Goal: Use online tool/utility: Utilize a website feature to perform a specific function

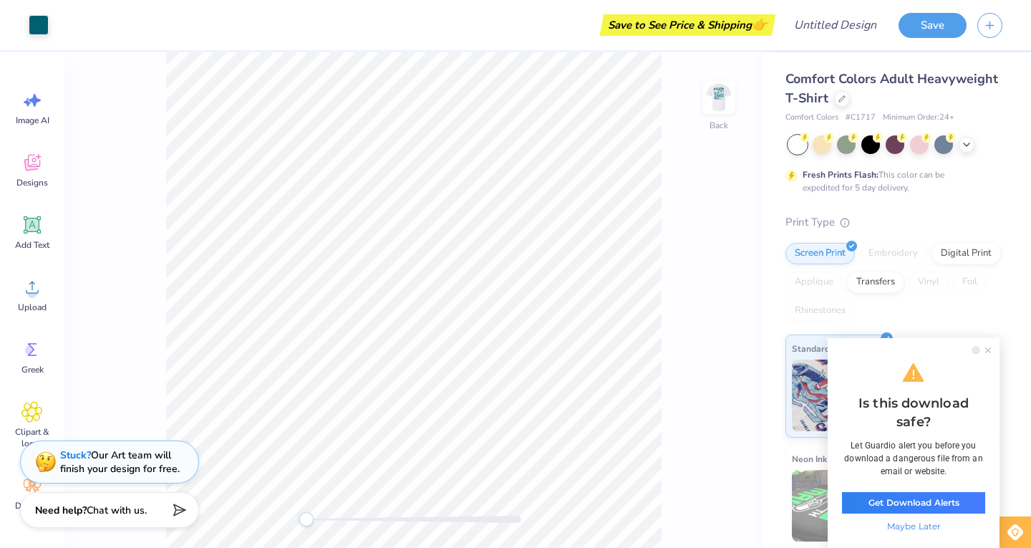
click at [987, 352] on icon at bounding box center [988, 350] width 6 height 6
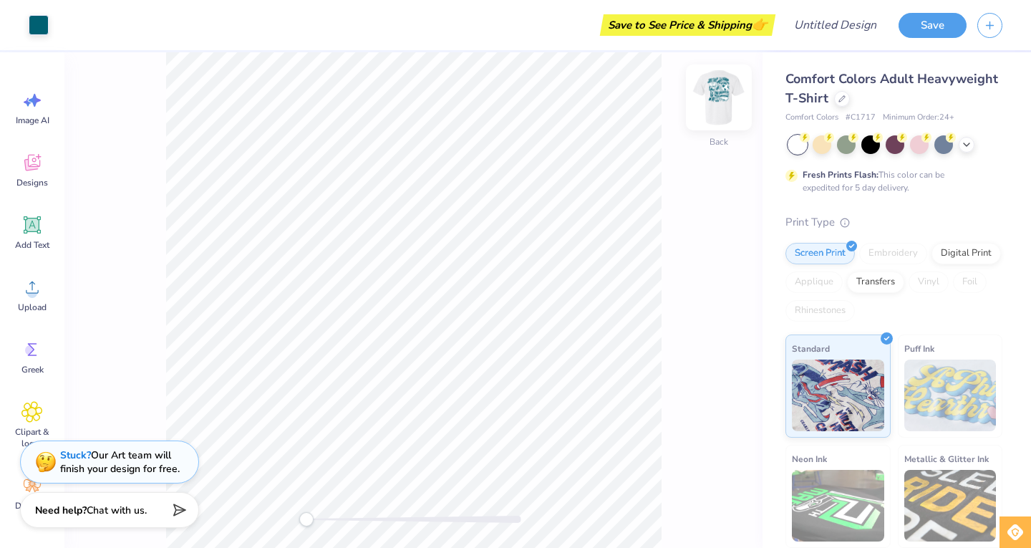
click at [724, 94] on img at bounding box center [718, 97] width 57 height 57
click at [709, 103] on img at bounding box center [718, 97] width 57 height 57
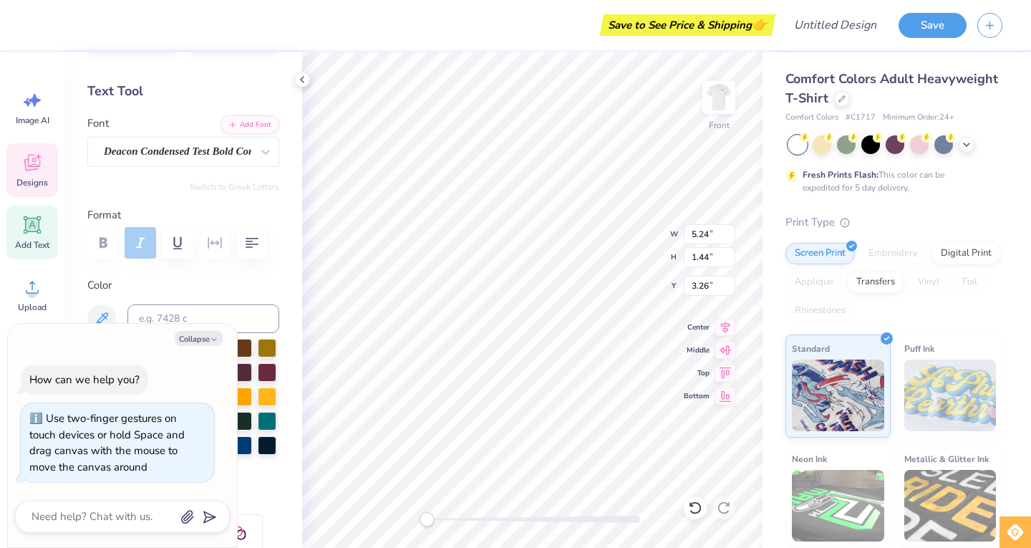
scroll to position [11, 7]
type textarea "x"
type textarea "D CHAPETR"
type textarea "x"
type textarea "Delt CHAPETR"
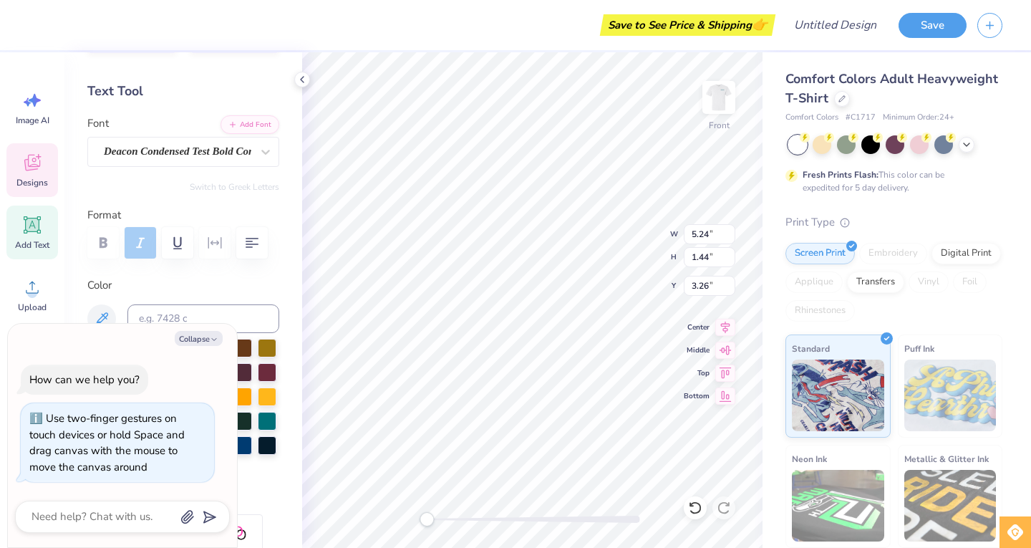
type textarea "x"
type textarea "Delta CHAPETR"
type textarea "x"
type textarea "Del CHAPETR"
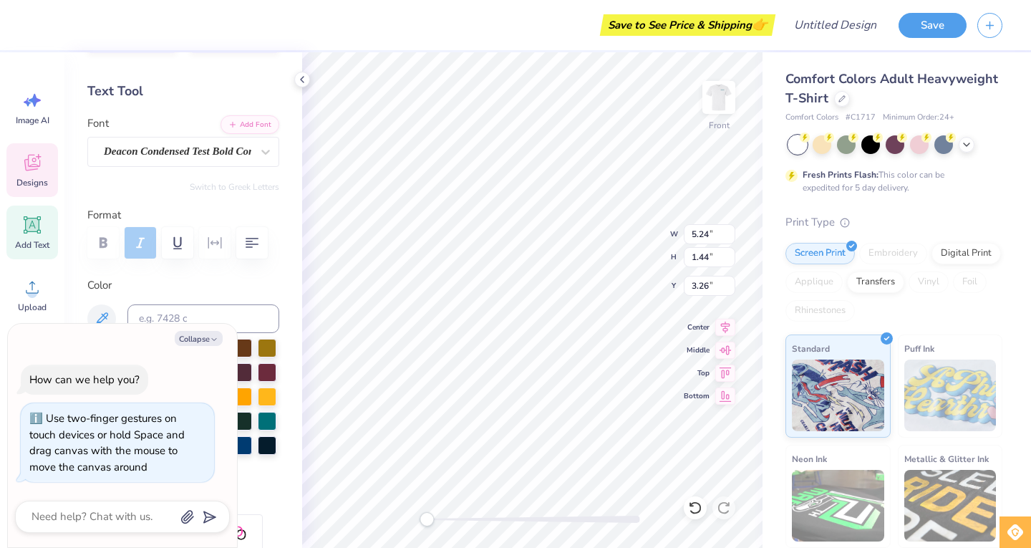
type textarea "x"
type textarea "De CHAPETR"
type textarea "x"
type textarea "D CHAPETR"
type textarea "x"
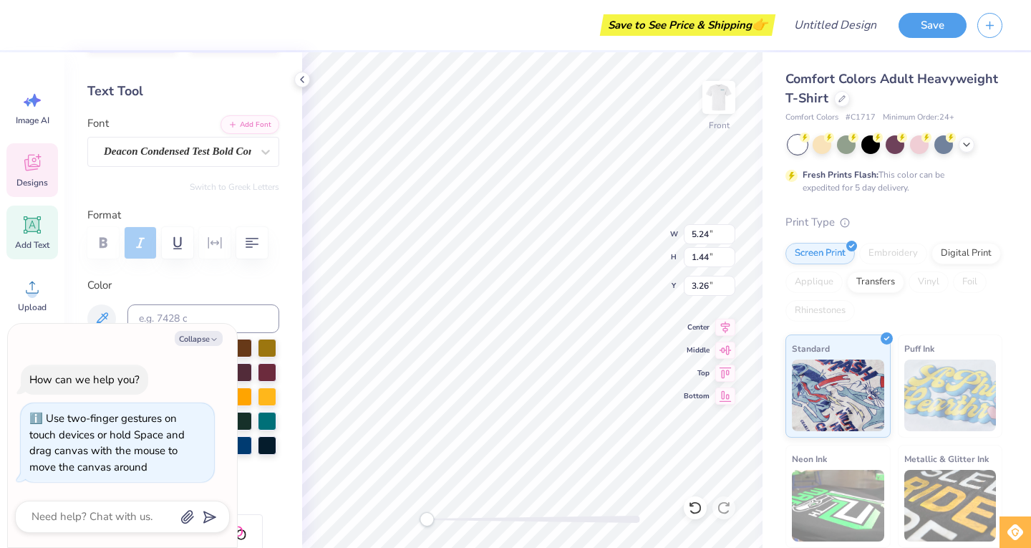
type textarea "DE CHAPETR"
type textarea "x"
type textarea "DELT CHAPETR"
type textarea "x"
type textarea "DELTA CHAPETR"
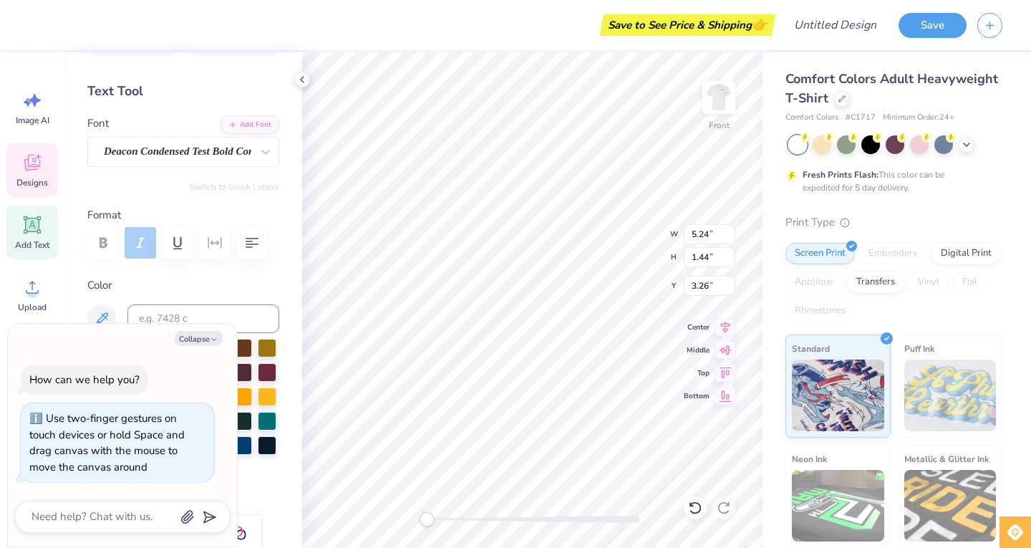
type textarea "x"
type textarea "DELTA CHAPETR"
type textarea "x"
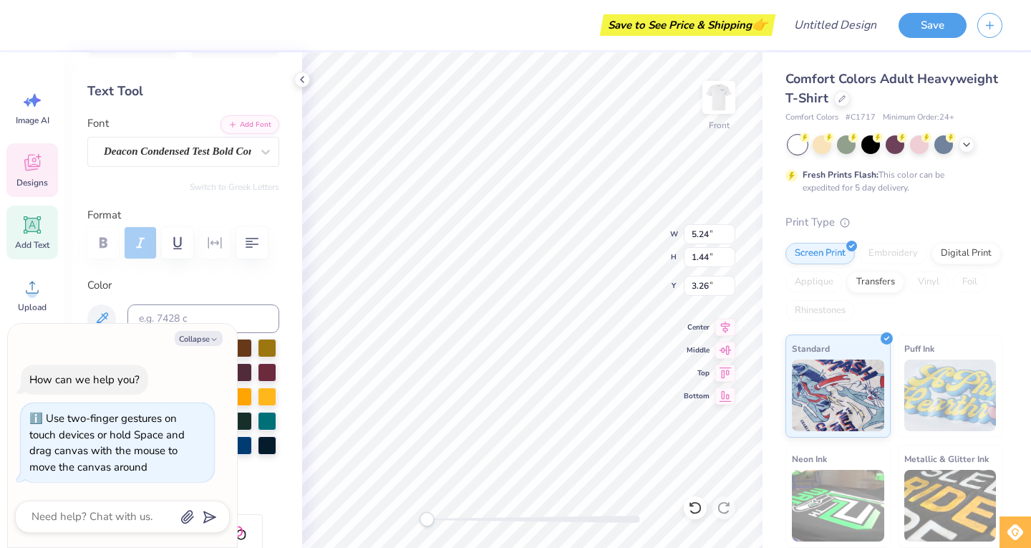
type textarea "DELTA hHAPETR"
type textarea "x"
type textarea "DELTA HAPETR"
type textarea "x"
type textarea "DELTA CHAPETR"
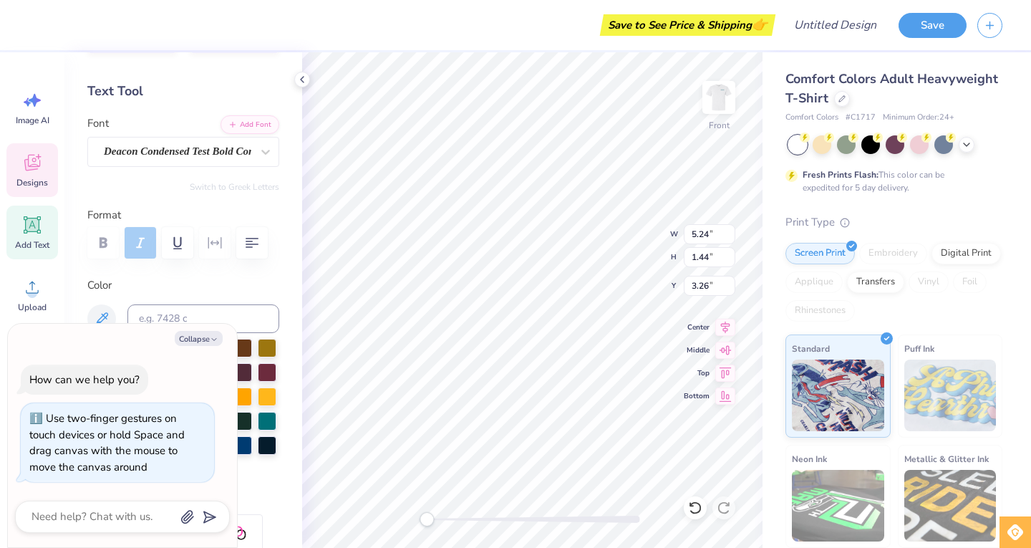
type textarea "x"
type textarea "DELTA CHHAPETR"
type textarea "x"
type textarea "DELTA CHI HAPETR"
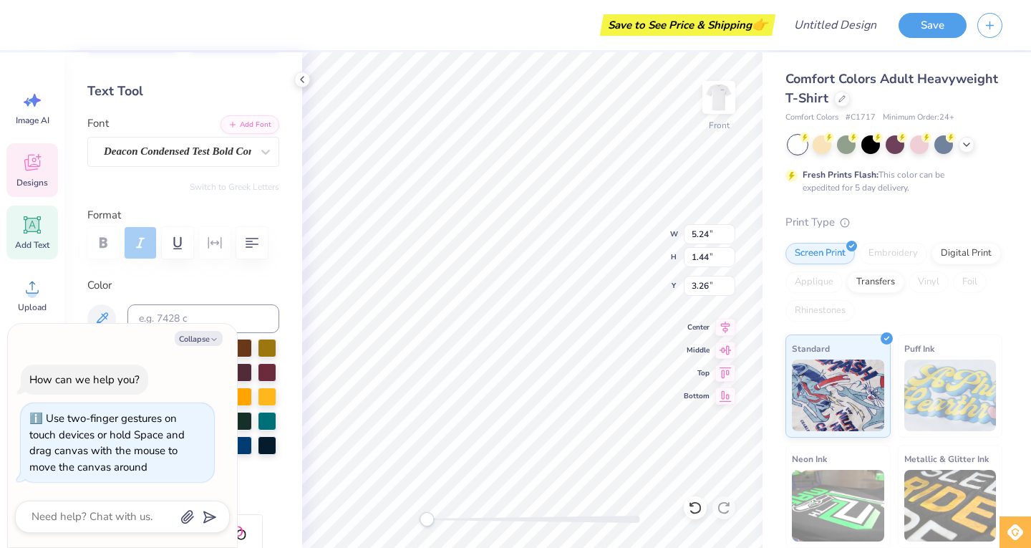
type textarea "x"
type textarea "DELTA CHI CHAPETR"
click at [199, 178] on div "Personalized Names Personalized Numbers Text Tool Add Font Font Deacon Condense…" at bounding box center [183, 299] width 238 height 495
drag, startPoint x: 199, startPoint y: 178, endPoint x: 215, endPoint y: 465, distance: 287.4
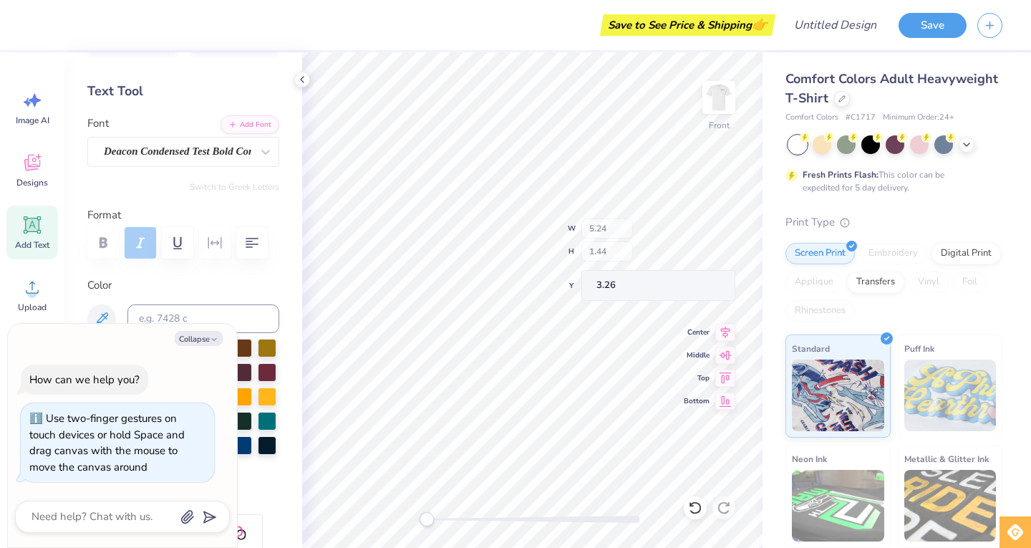
click at [215, 294] on div "Personalized Names Personalized Numbers Text Tool Add Font Font Deacon Condense…" at bounding box center [183, 299] width 238 height 495
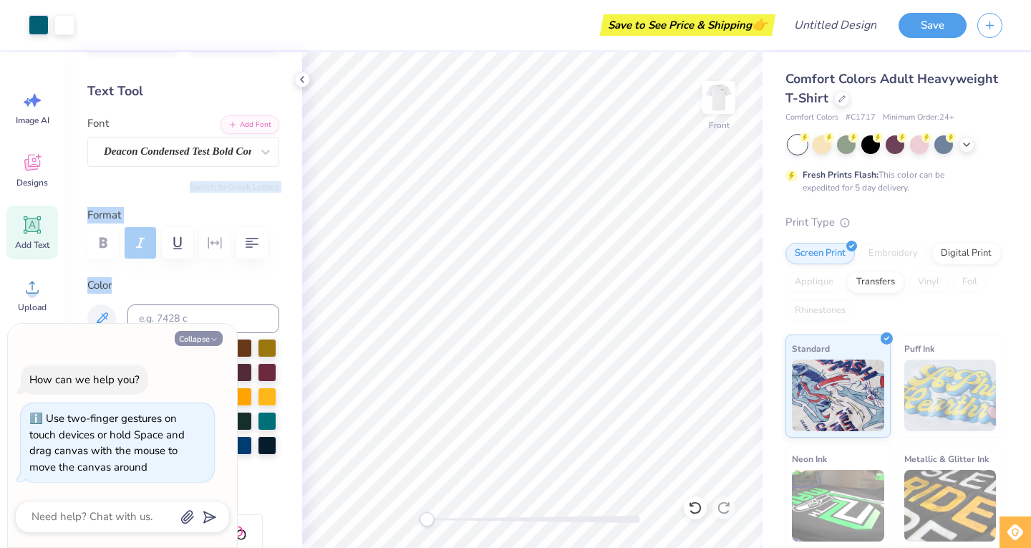
click at [208, 338] on button "Collapse" at bounding box center [199, 338] width 48 height 15
type textarea "x"
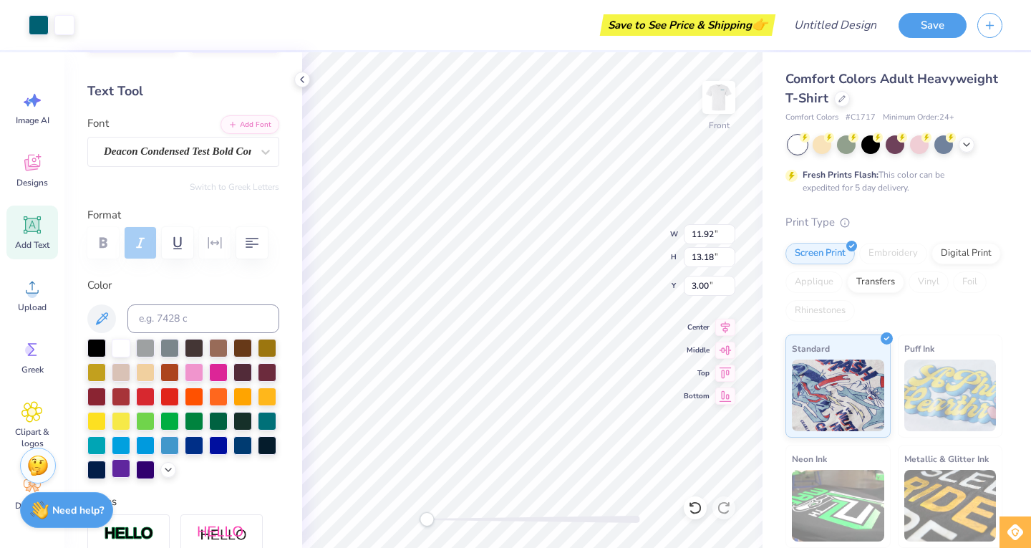
click at [130, 475] on div at bounding box center [121, 468] width 19 height 19
type input "1.43"
type input "1.76"
type input "13.84"
click at [298, 80] on icon at bounding box center [301, 79] width 11 height 11
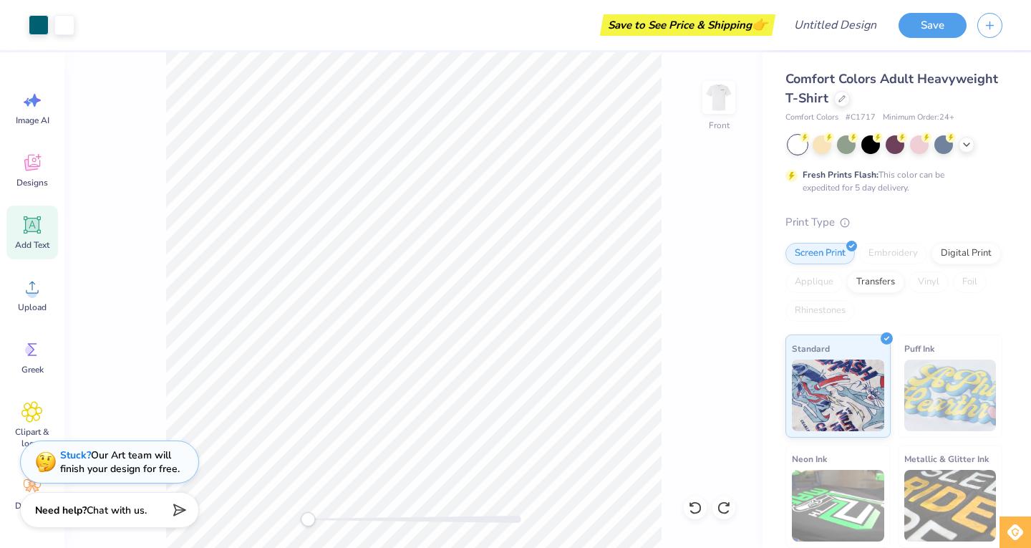
click at [42, 37] on div "Art colors" at bounding box center [37, 25] width 74 height 50
click at [42, 30] on div at bounding box center [39, 24] width 20 height 20
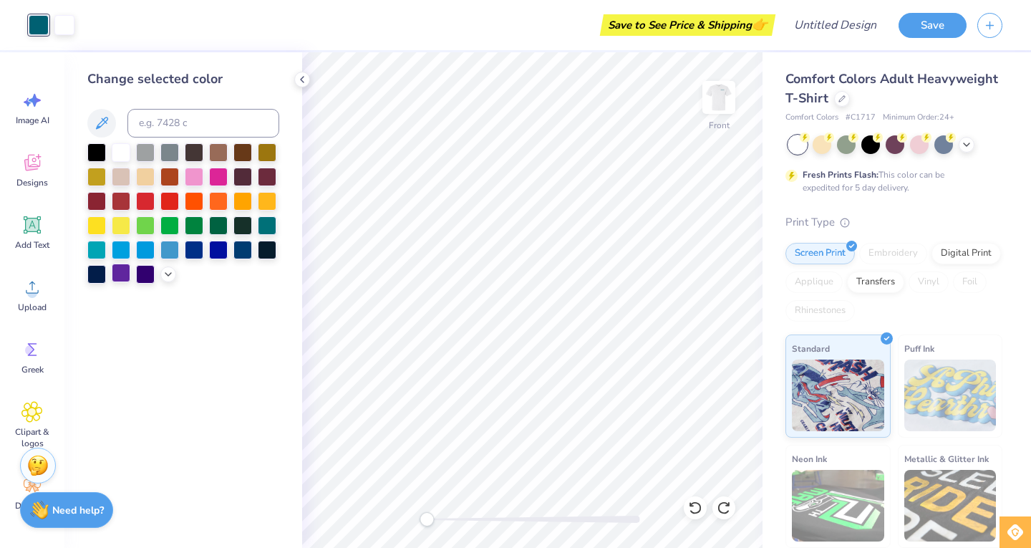
click at [125, 269] on div at bounding box center [121, 272] width 19 height 19
click at [62, 31] on div at bounding box center [64, 24] width 20 height 20
click at [116, 273] on div at bounding box center [121, 272] width 19 height 19
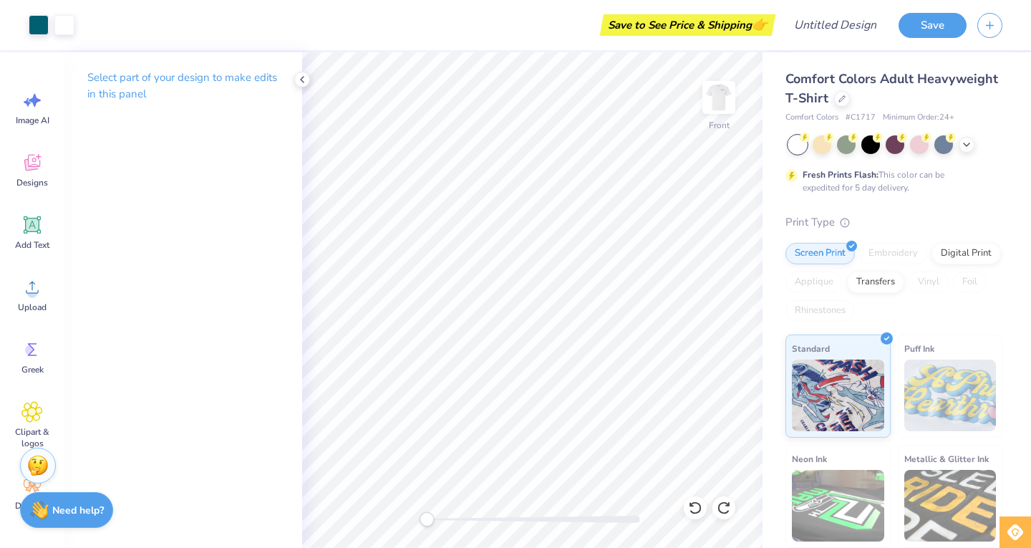
click at [123, 149] on div "Select part of your design to make edits in this panel" at bounding box center [183, 299] width 238 height 495
click at [297, 69] on div "Select part of your design to make edits in this panel" at bounding box center [183, 91] width 238 height 78
click at [301, 74] on icon at bounding box center [301, 79] width 11 height 11
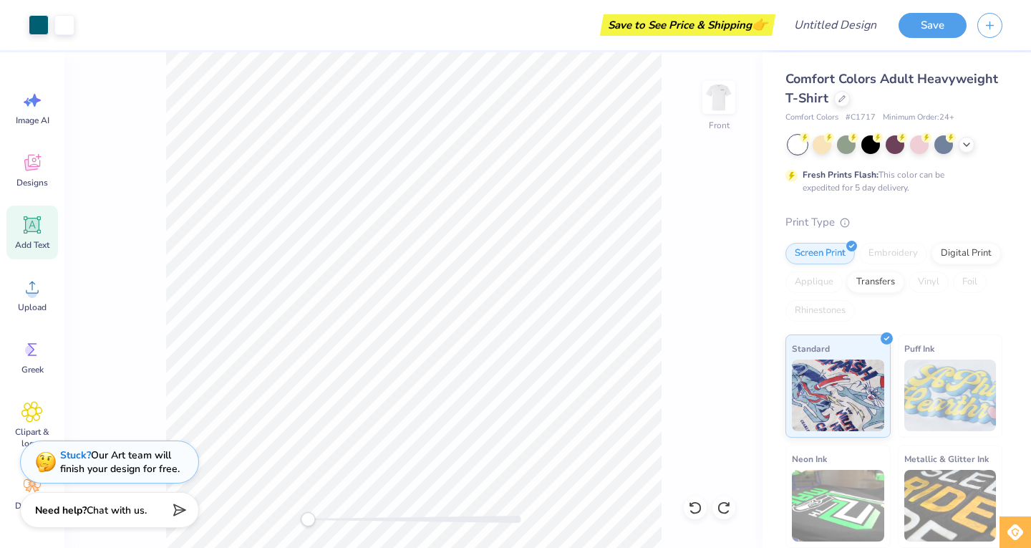
scroll to position [1, 0]
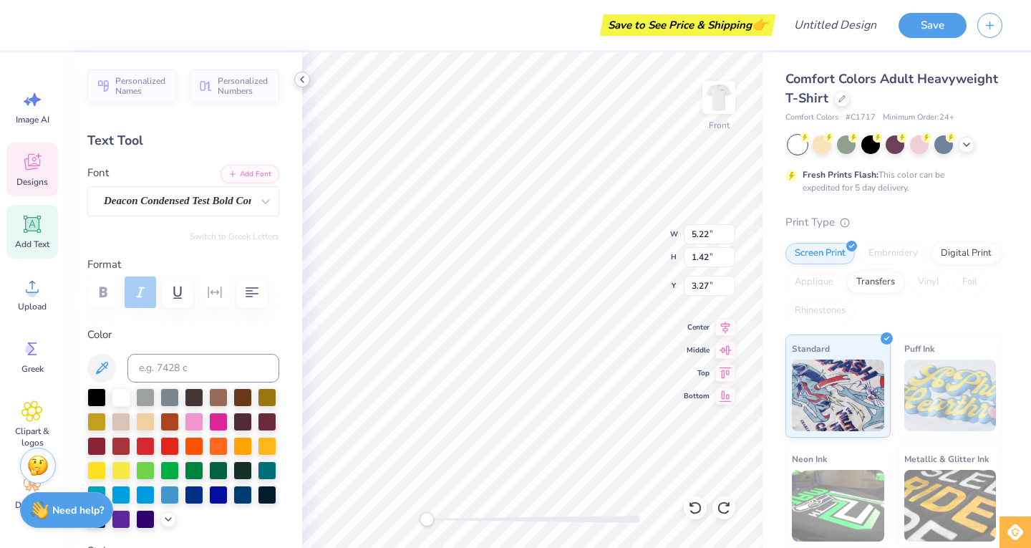
click at [303, 79] on icon at bounding box center [301, 79] width 11 height 11
